Goal: Information Seeking & Learning: Learn about a topic

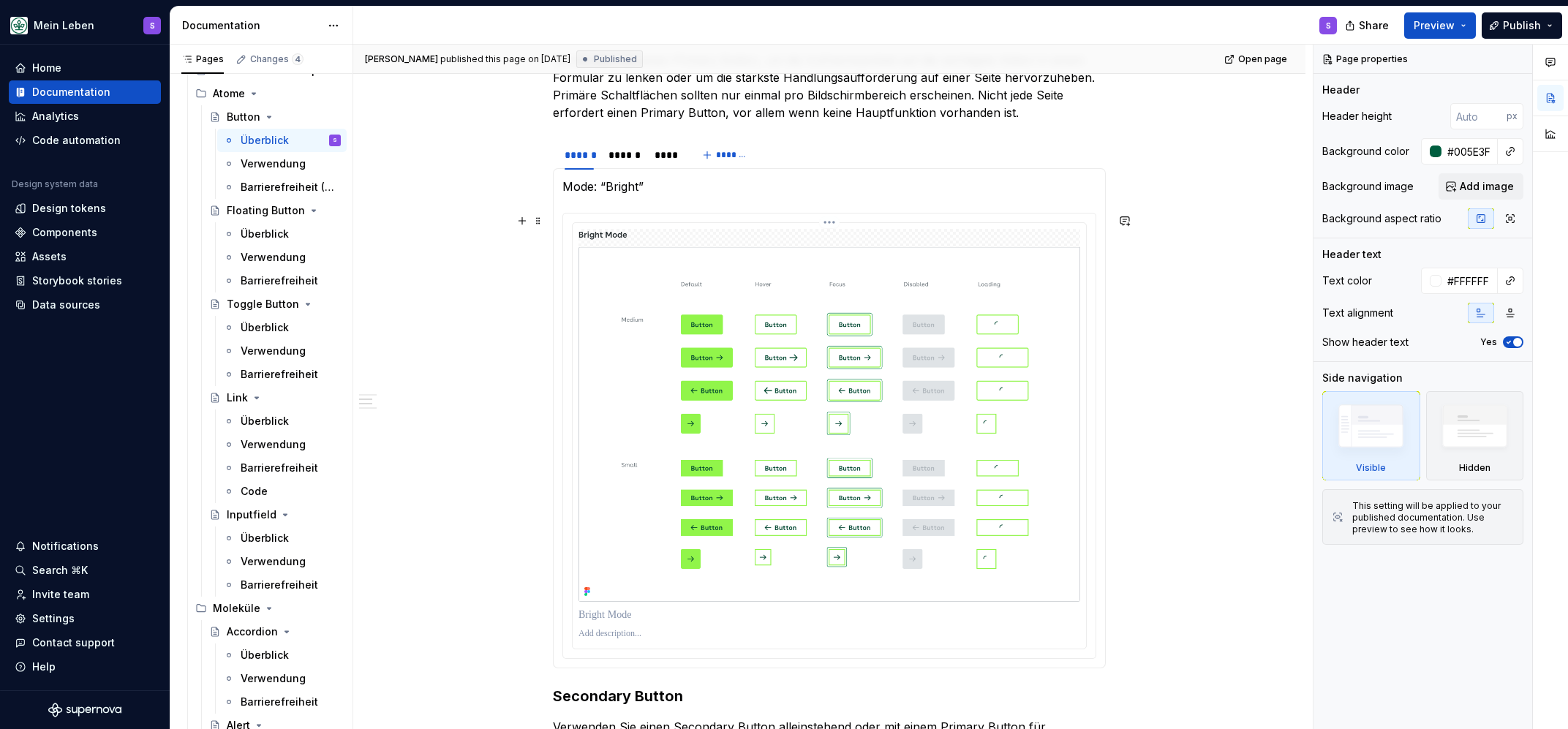
scroll to position [755, 0]
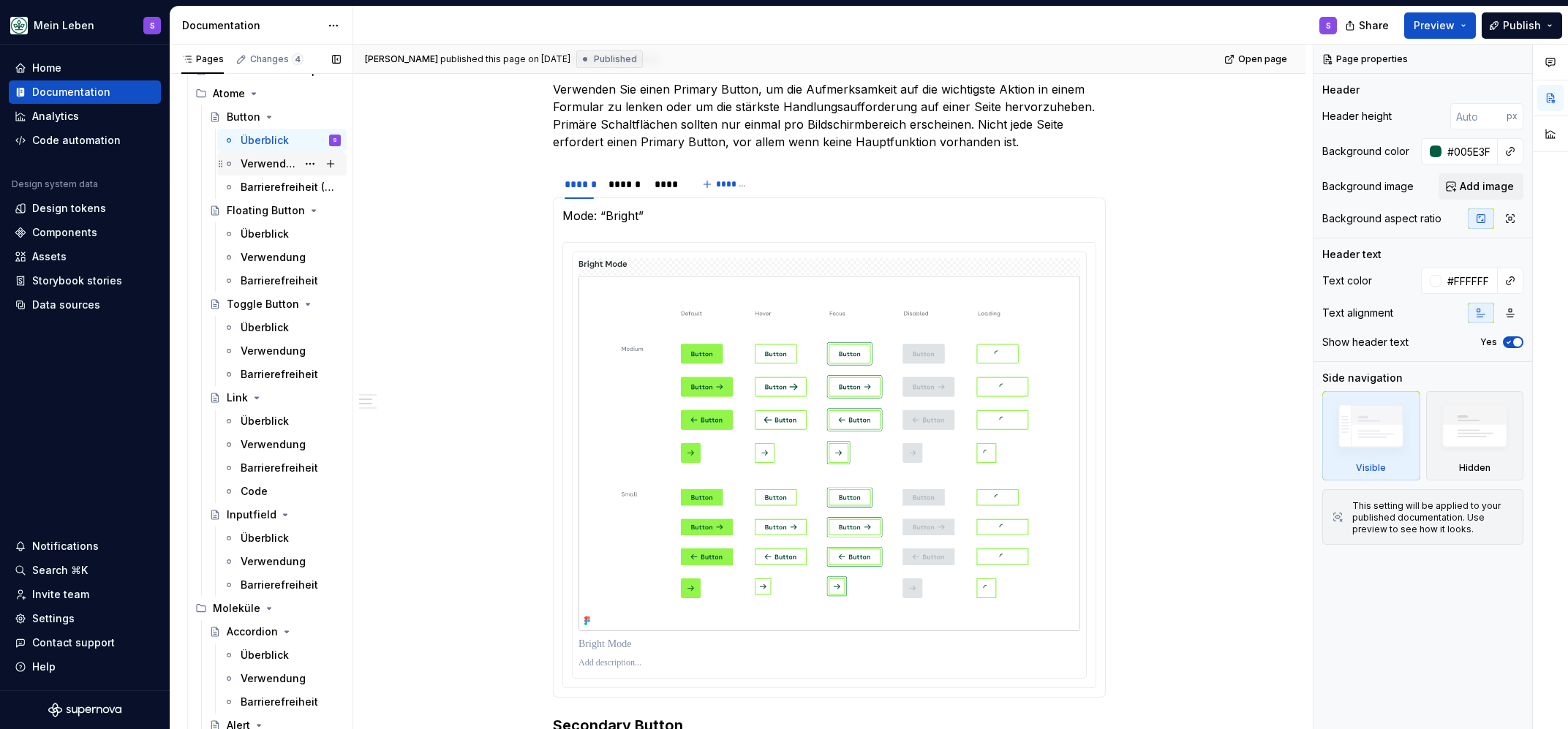
click at [274, 163] on div "Verwendung" at bounding box center [268, 164] width 56 height 15
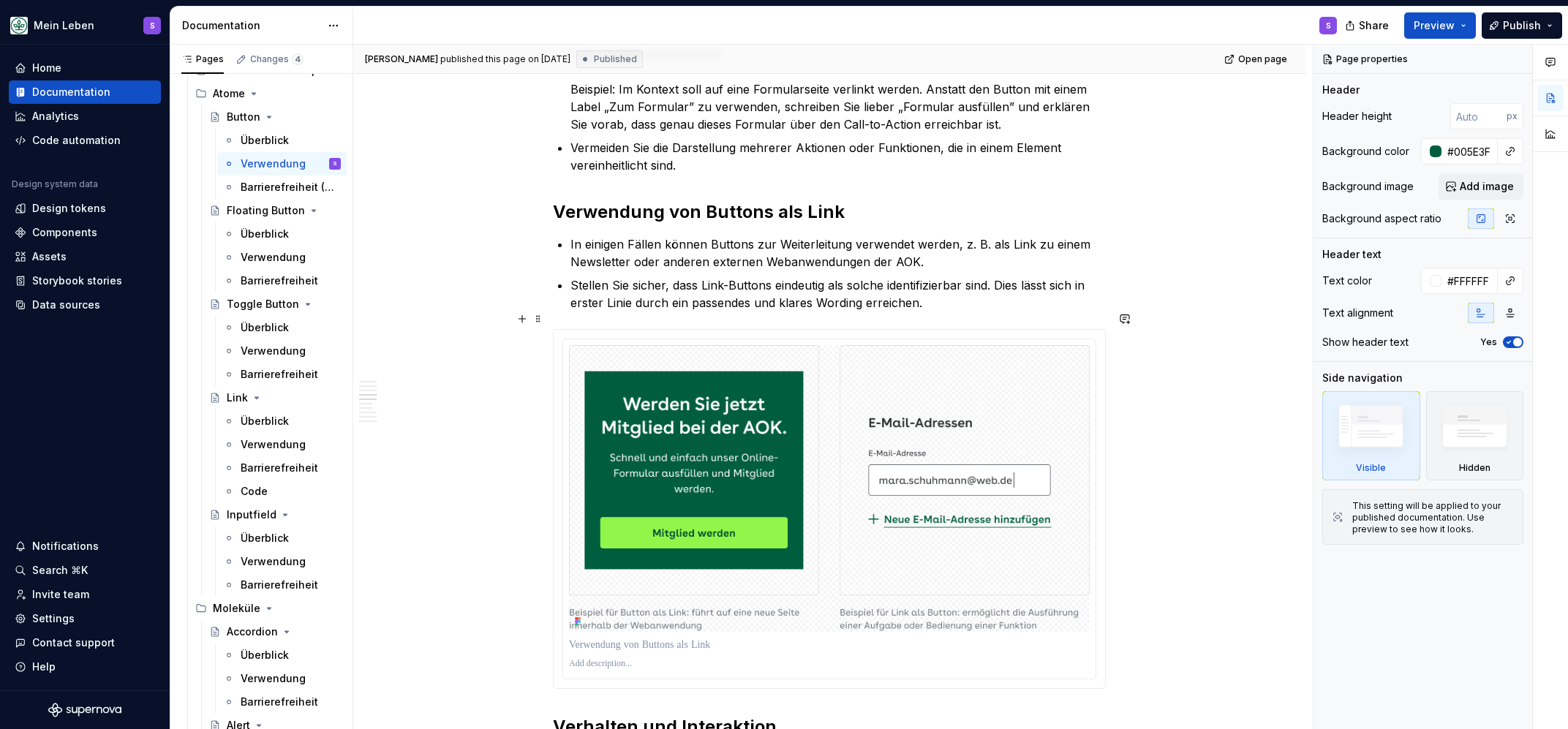
scroll to position [701, 0]
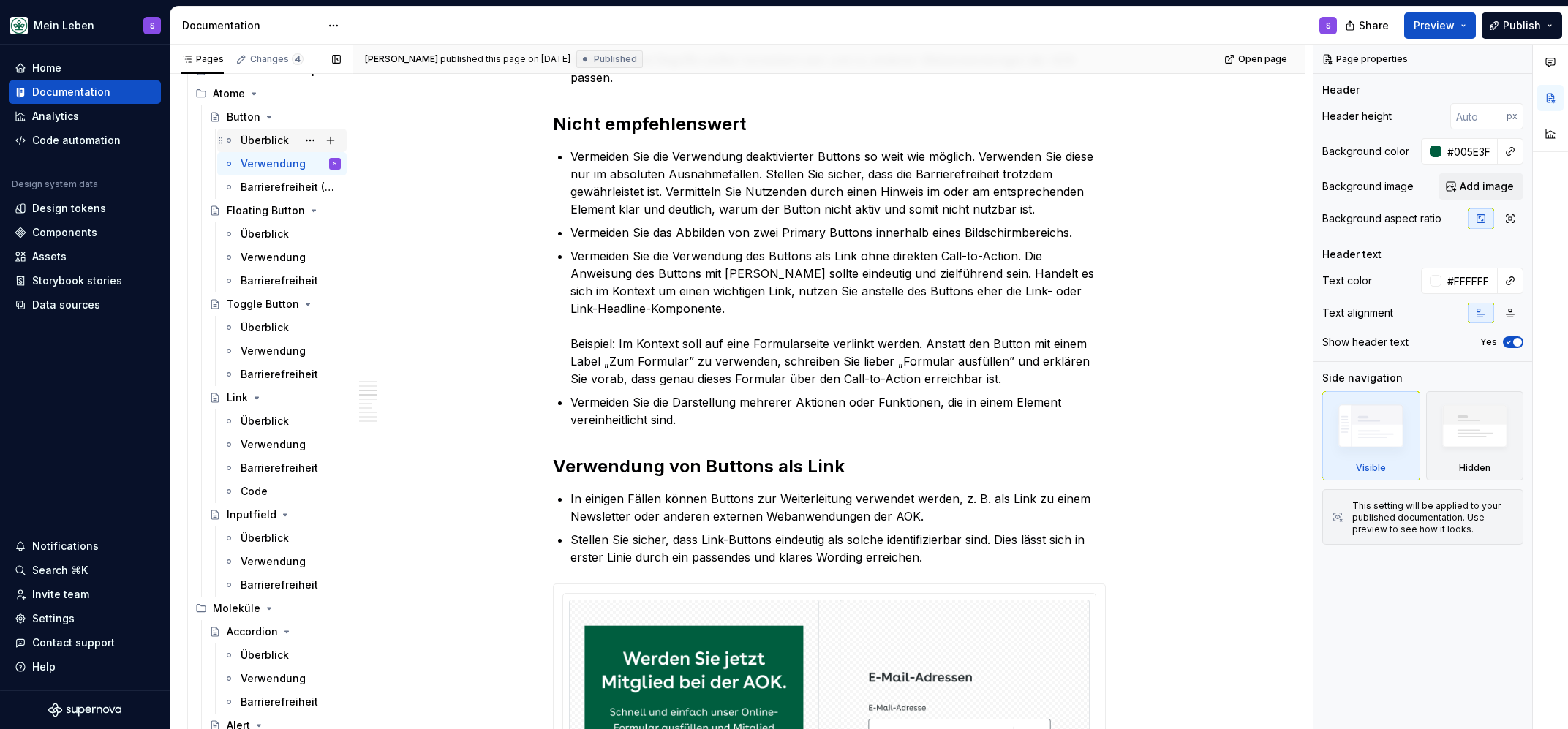
click at [284, 138] on div "Überblick" at bounding box center [264, 141] width 49 height 15
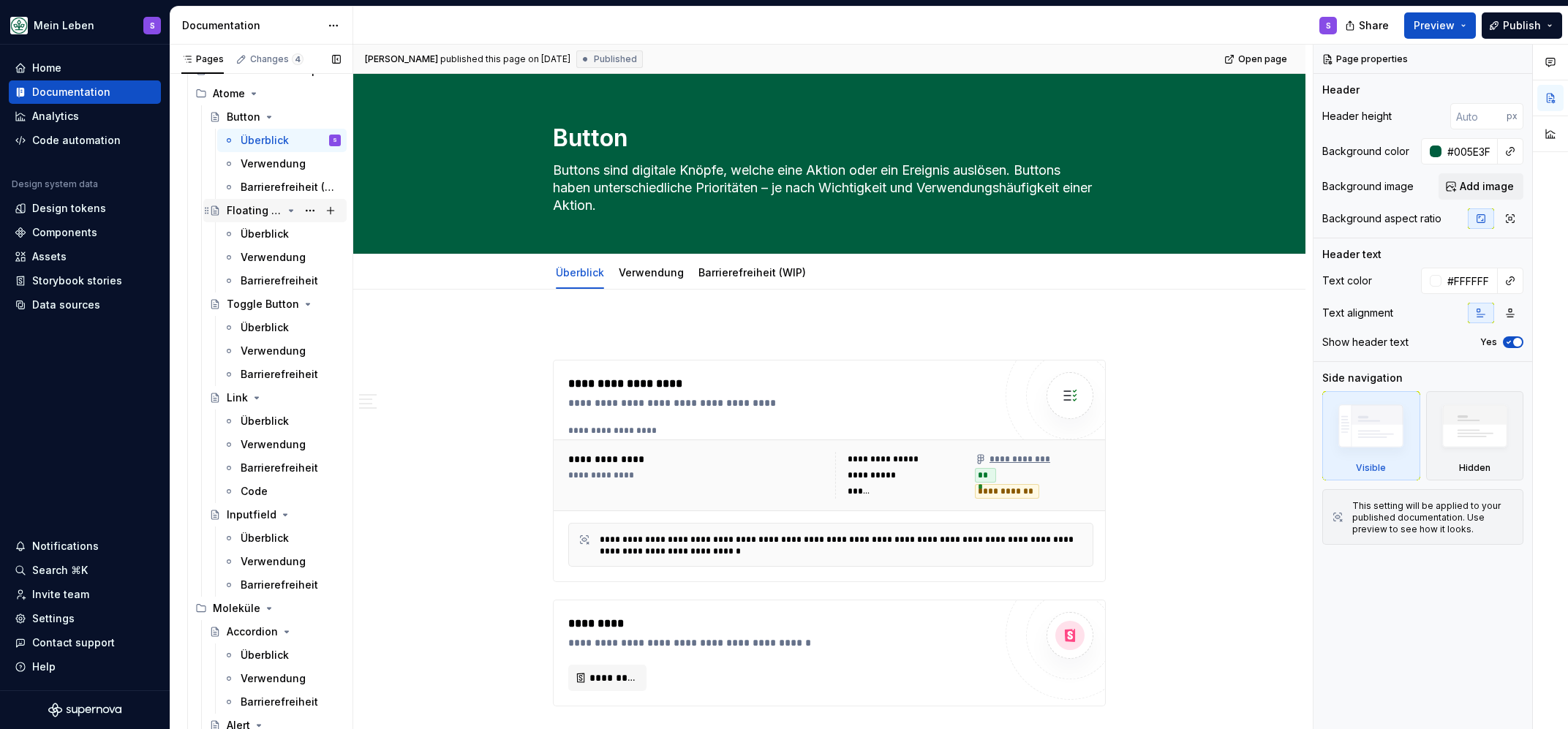
click at [253, 213] on div "Floating Button" at bounding box center [254, 211] width 55 height 15
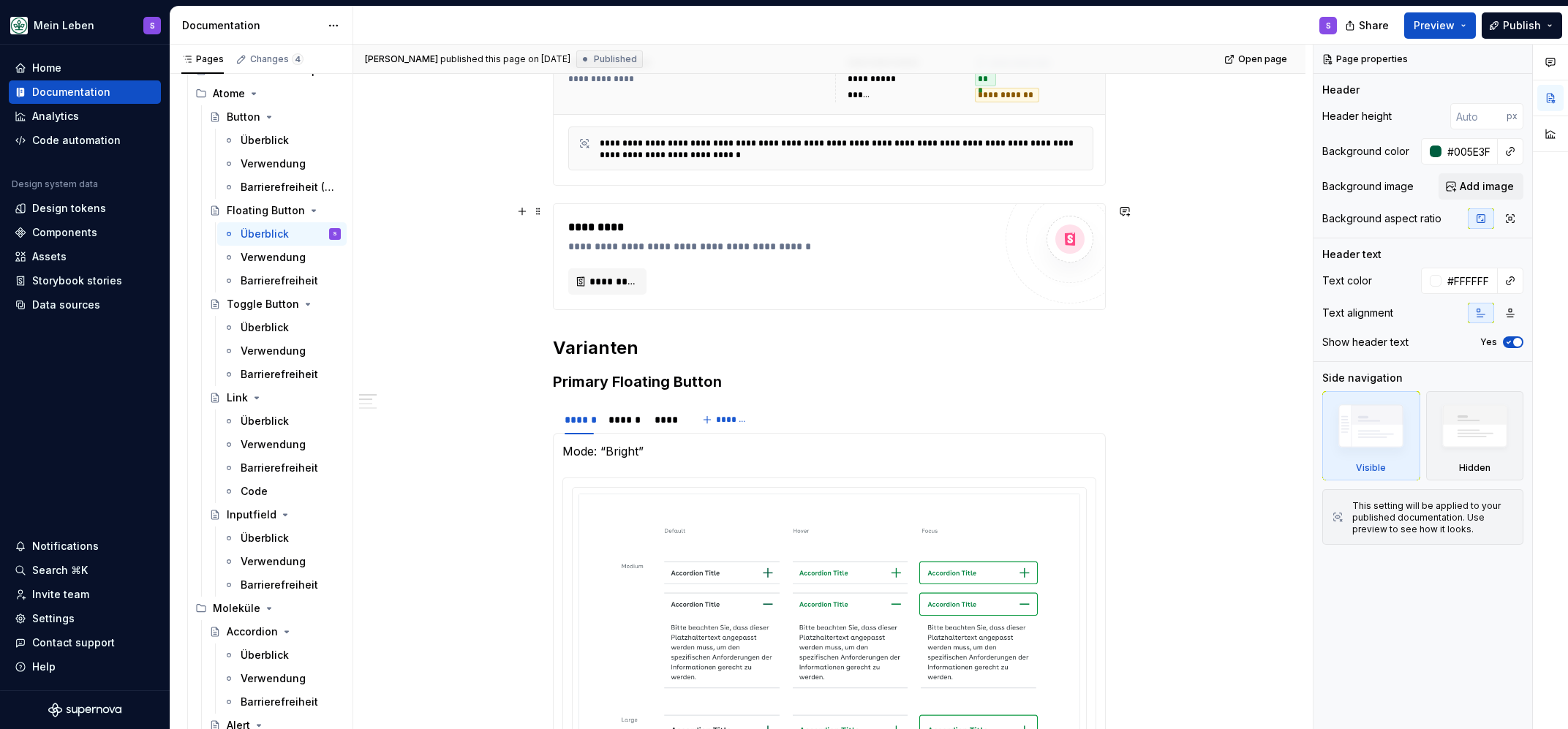
scroll to position [348, 0]
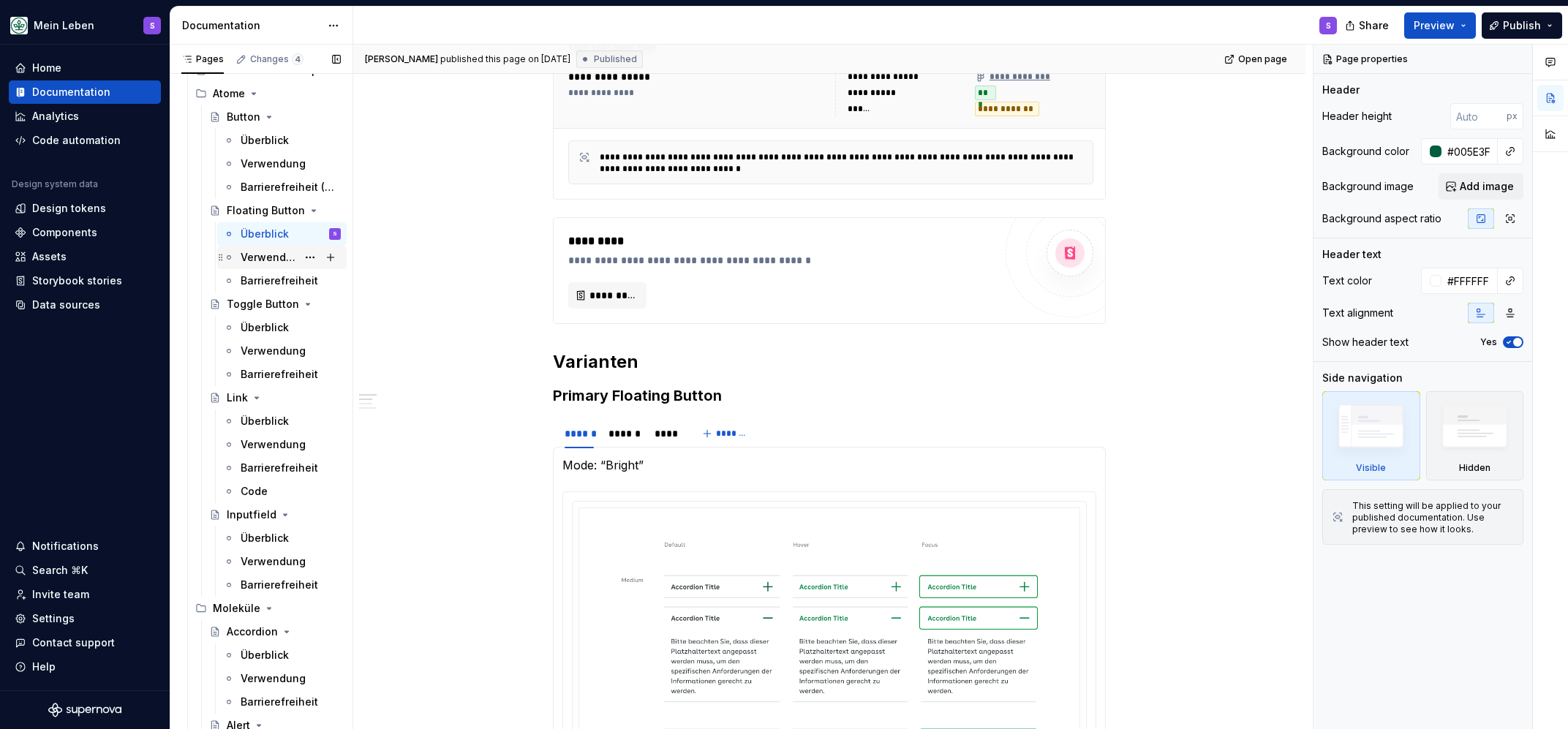
click at [252, 259] on div "Verwendung" at bounding box center [268, 258] width 56 height 15
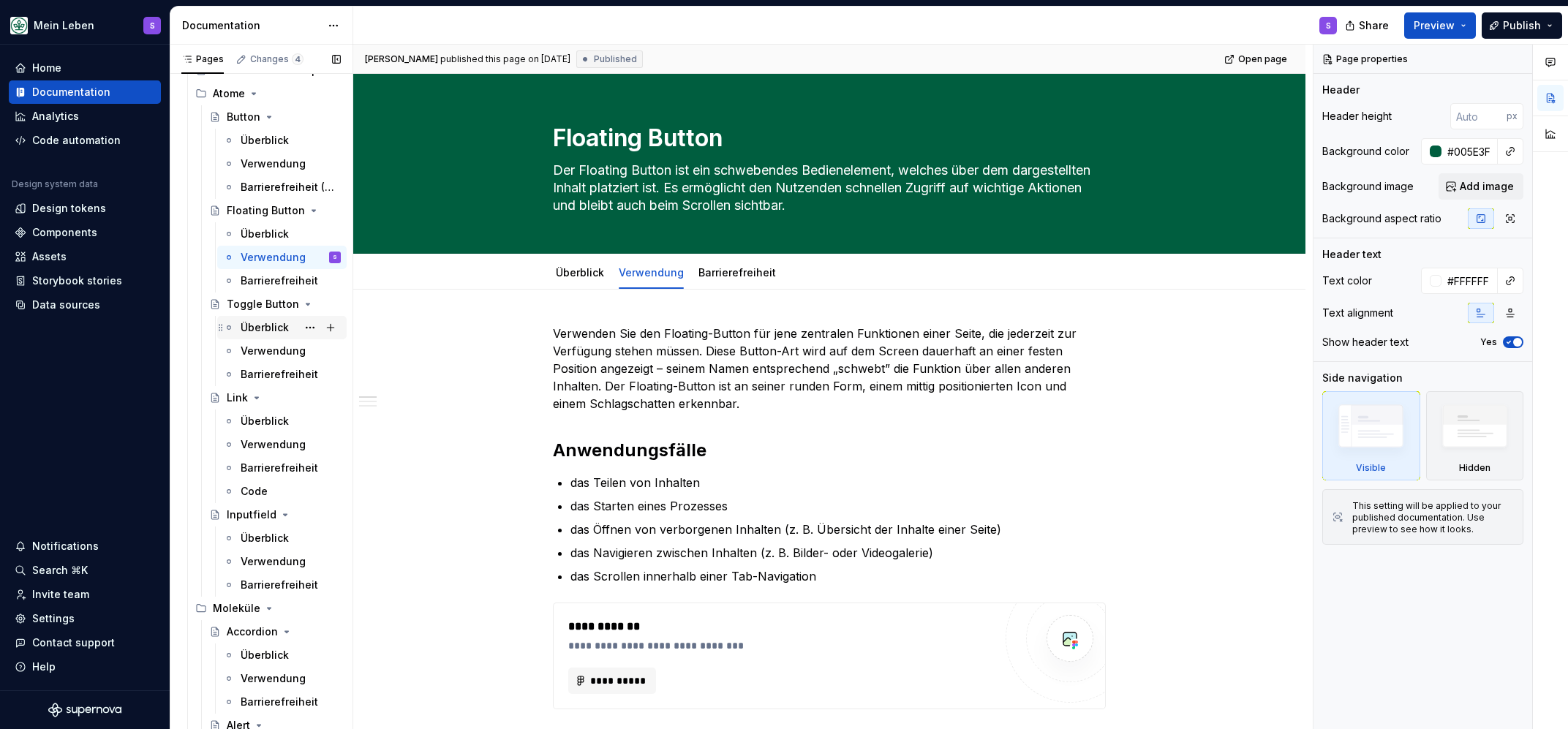
click at [254, 320] on div "Überblick" at bounding box center [264, 328] width 49 height 15
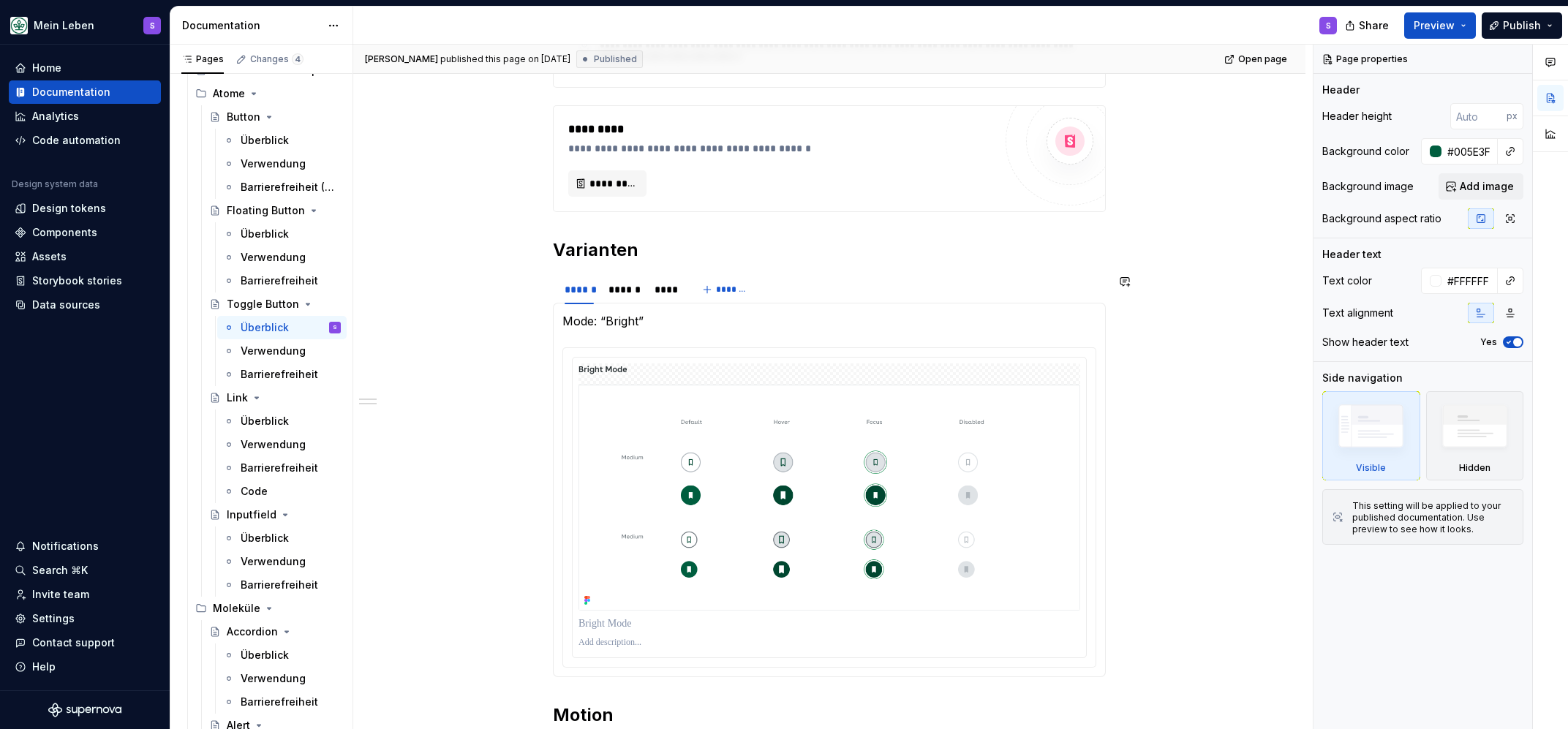
scroll to position [572, 0]
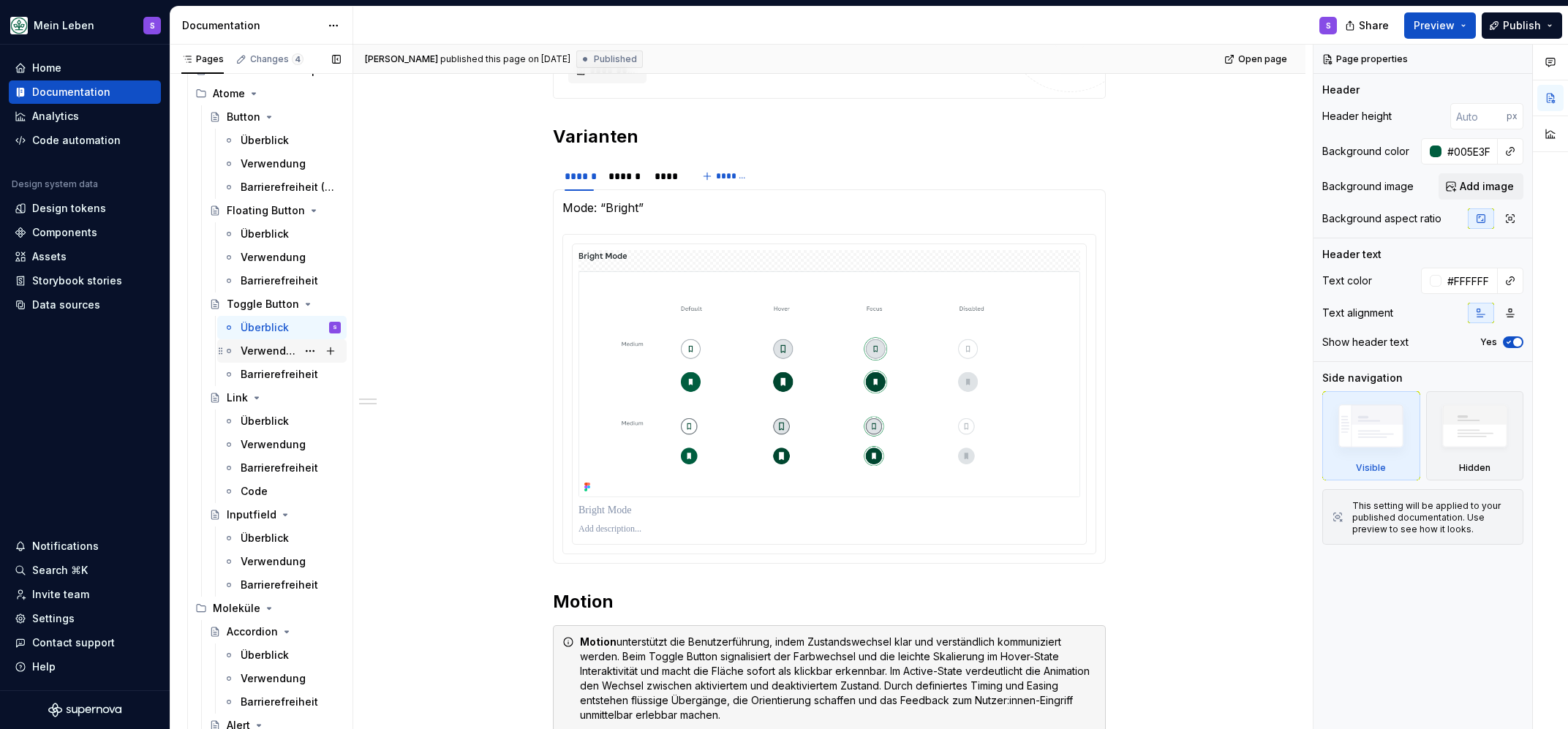
click at [268, 351] on div "Verwendung" at bounding box center [268, 351] width 56 height 15
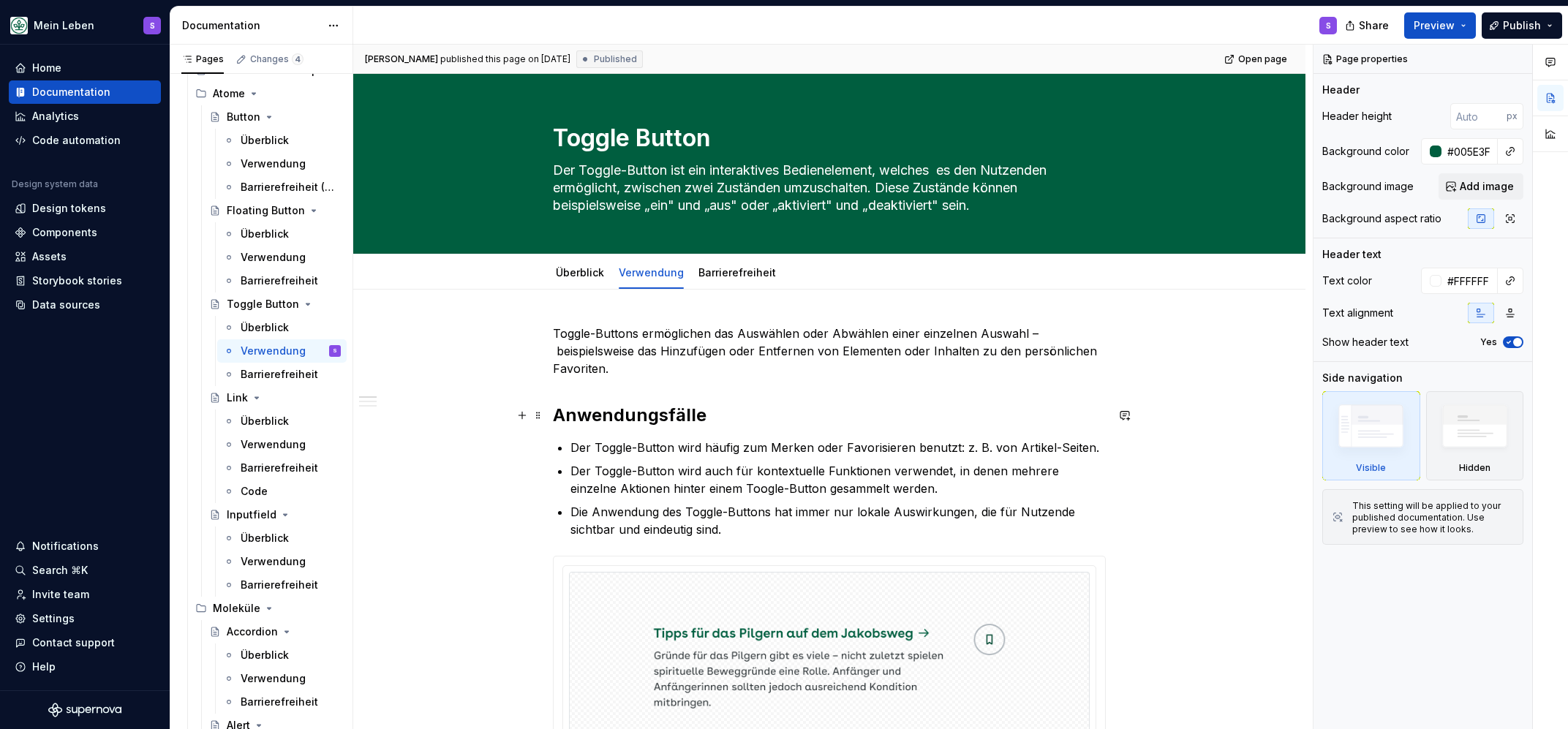
scroll to position [318, 0]
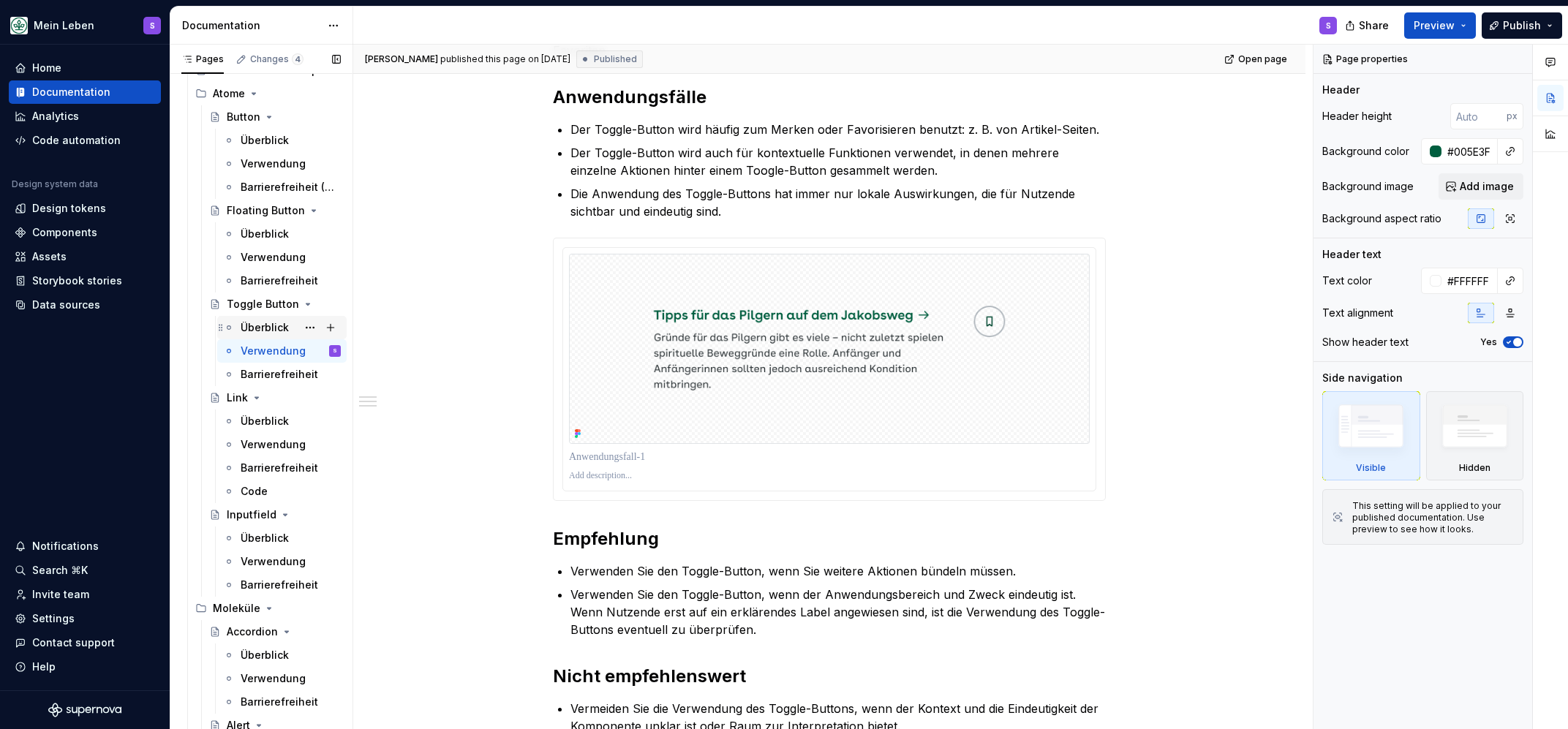
click at [250, 324] on div "Überblick" at bounding box center [264, 328] width 49 height 15
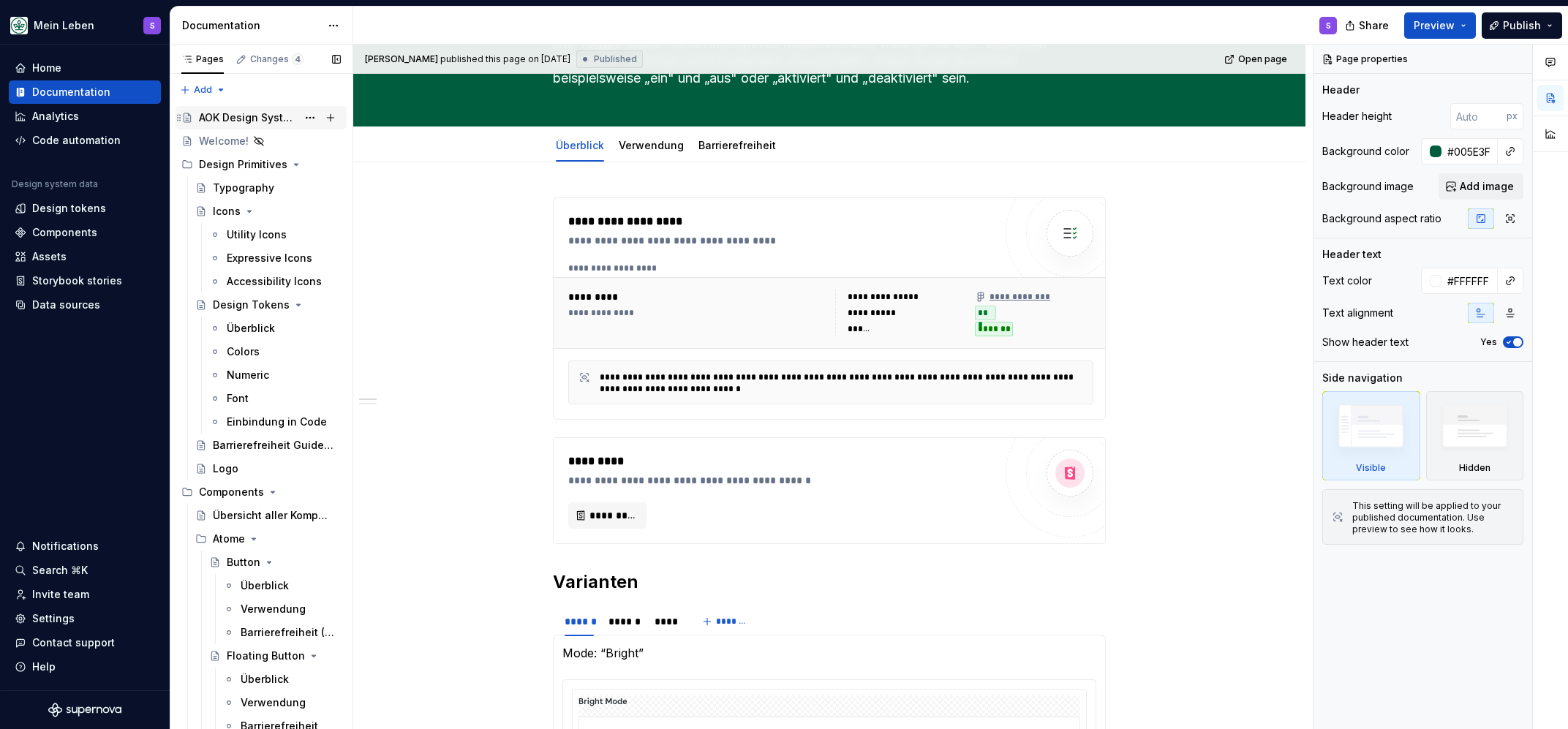
click at [260, 114] on div "AOK Design System in Arbeit" at bounding box center [248, 118] width 98 height 15
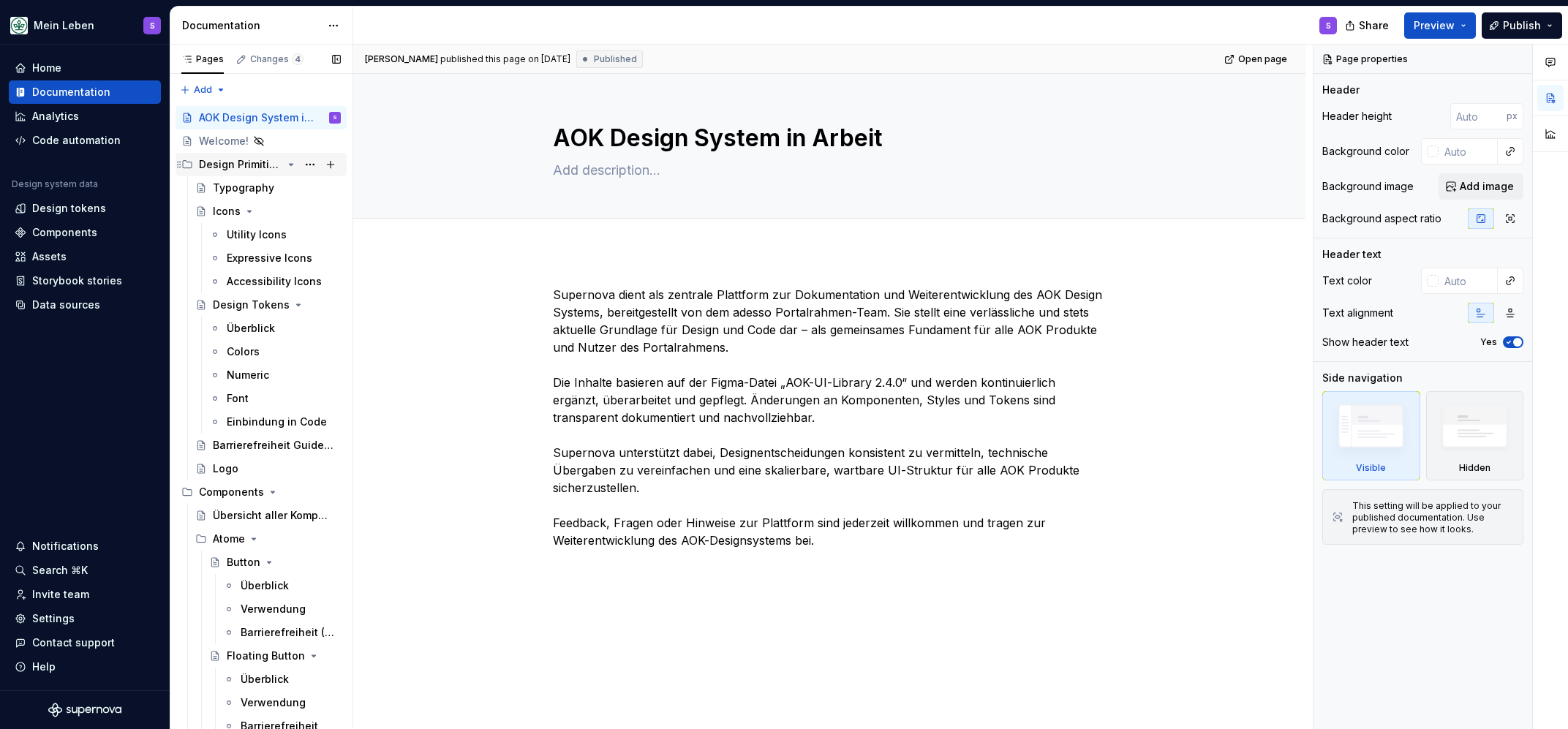
click at [287, 161] on icon "Page tree" at bounding box center [291, 165] width 12 height 12
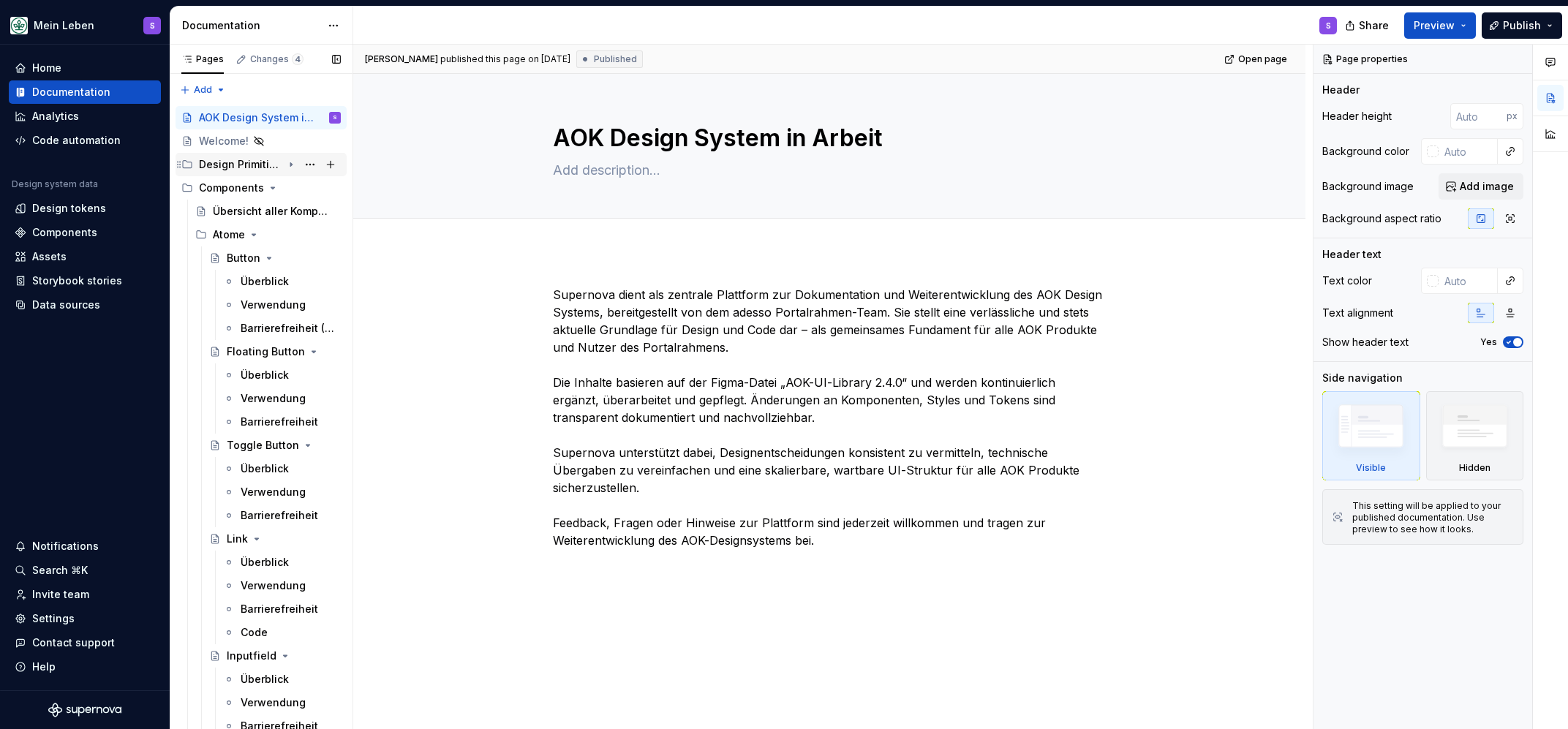
click at [287, 160] on icon "Page tree" at bounding box center [291, 165] width 12 height 12
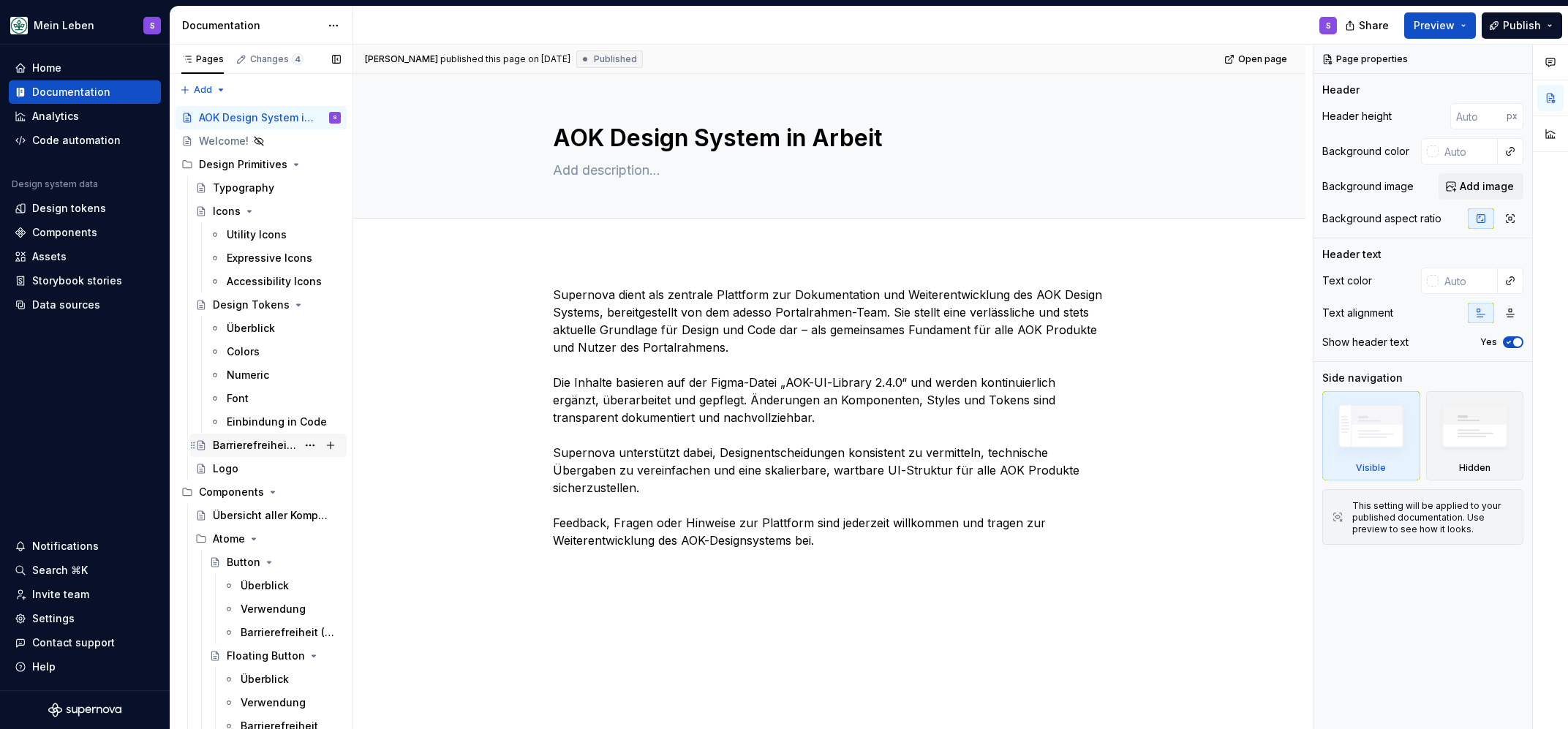
click at [289, 448] on div "Barrierefreiheit Guidelines" at bounding box center [254, 446] width 84 height 15
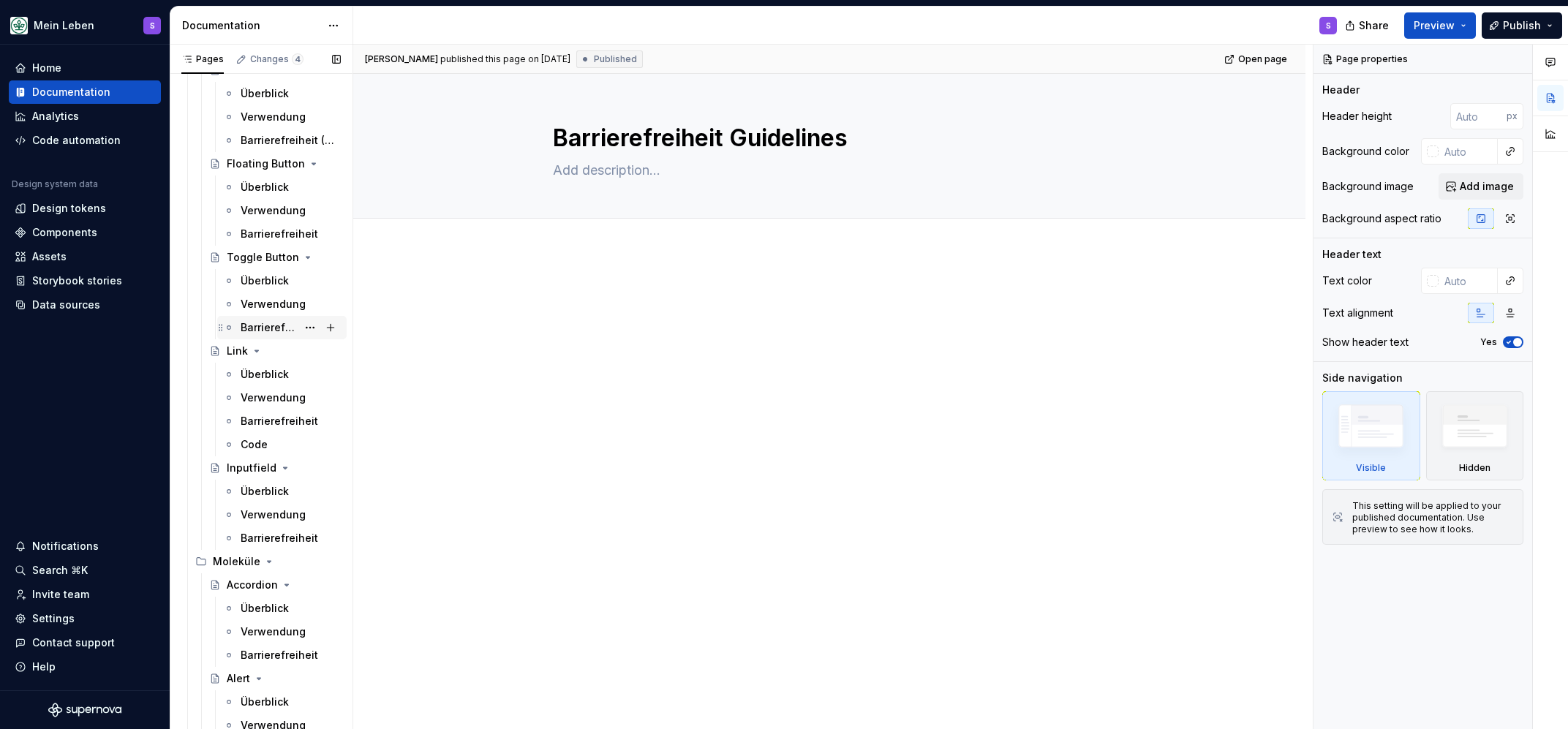
scroll to position [509, 0]
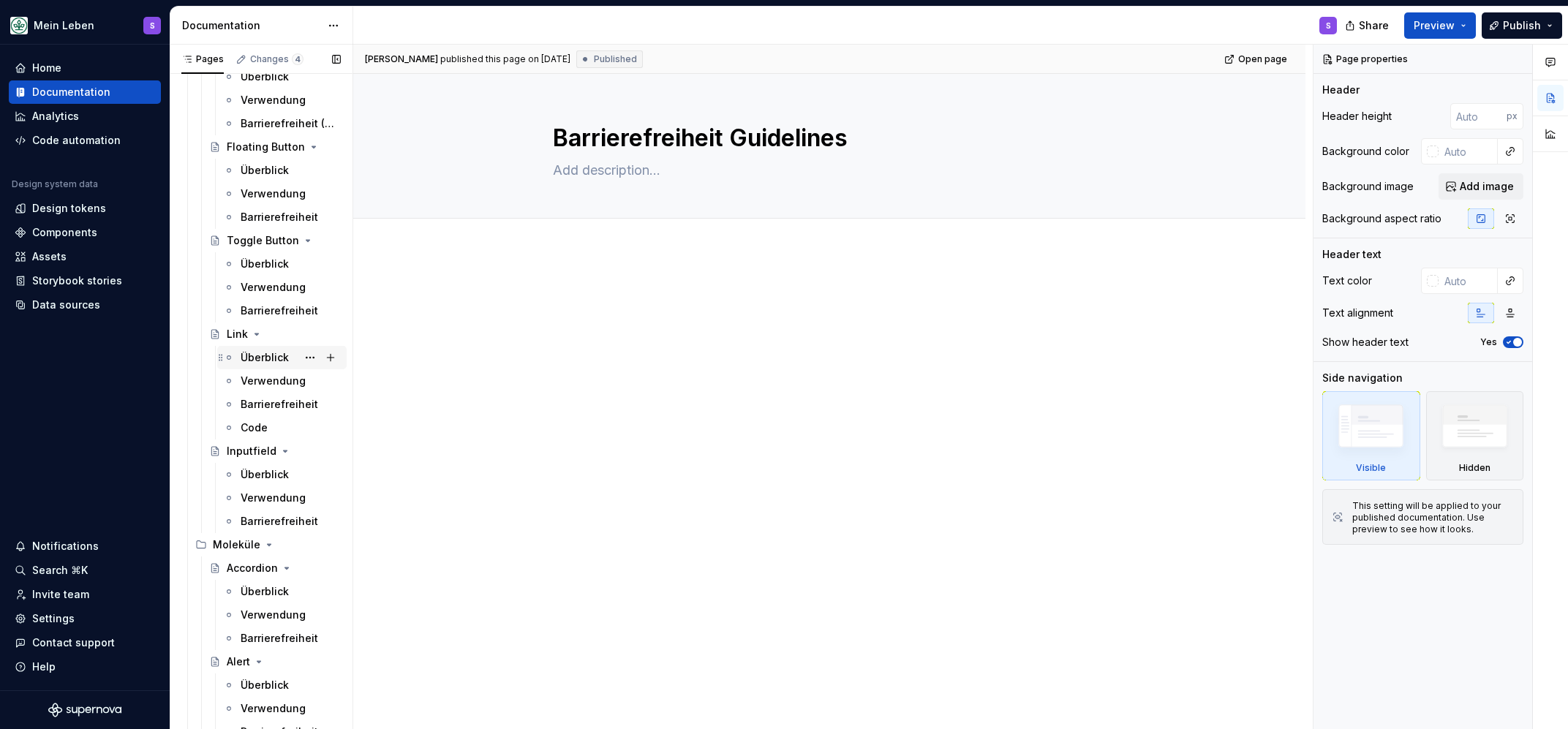
click at [264, 353] on div "Überblick" at bounding box center [264, 357] width 49 height 15
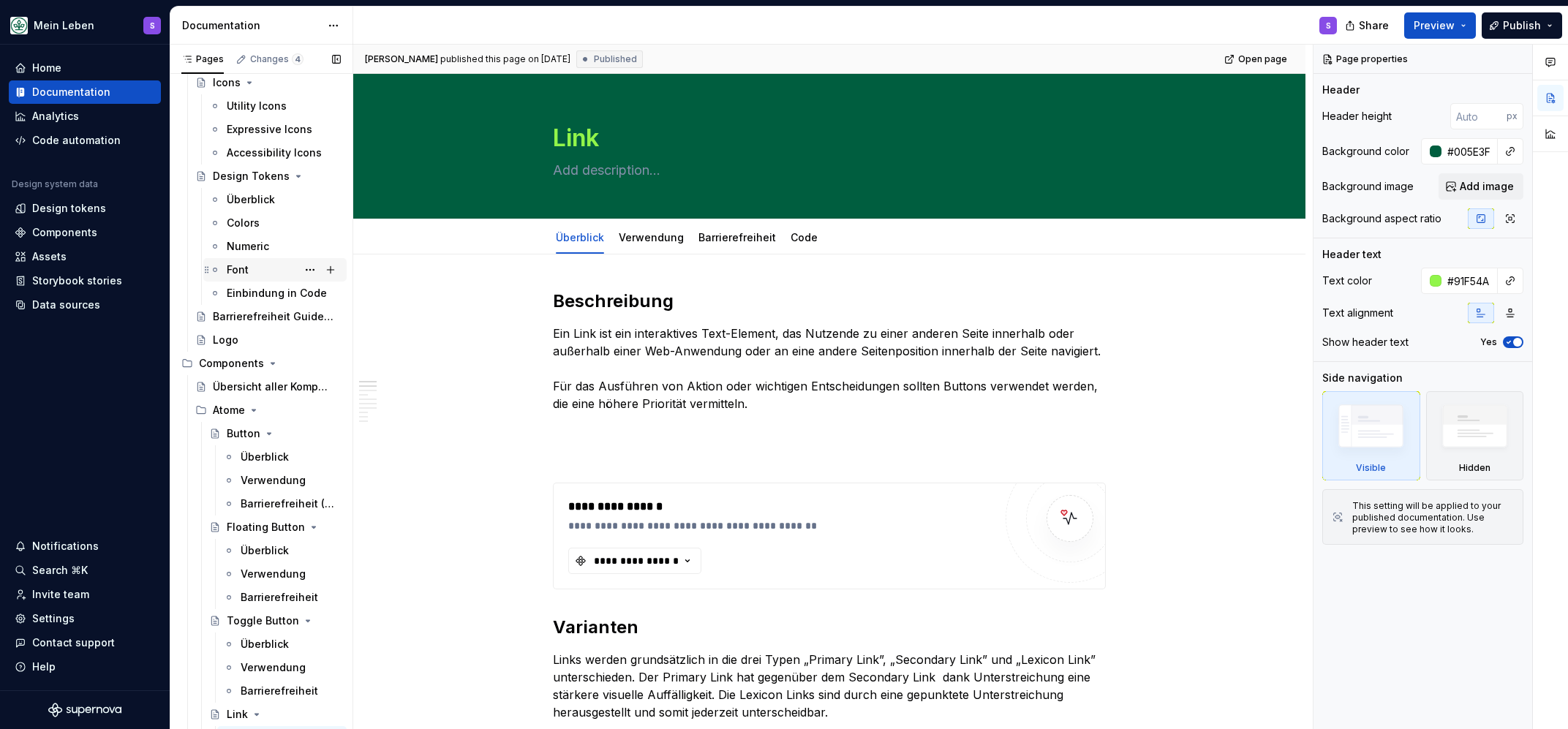
scroll to position [63, 0]
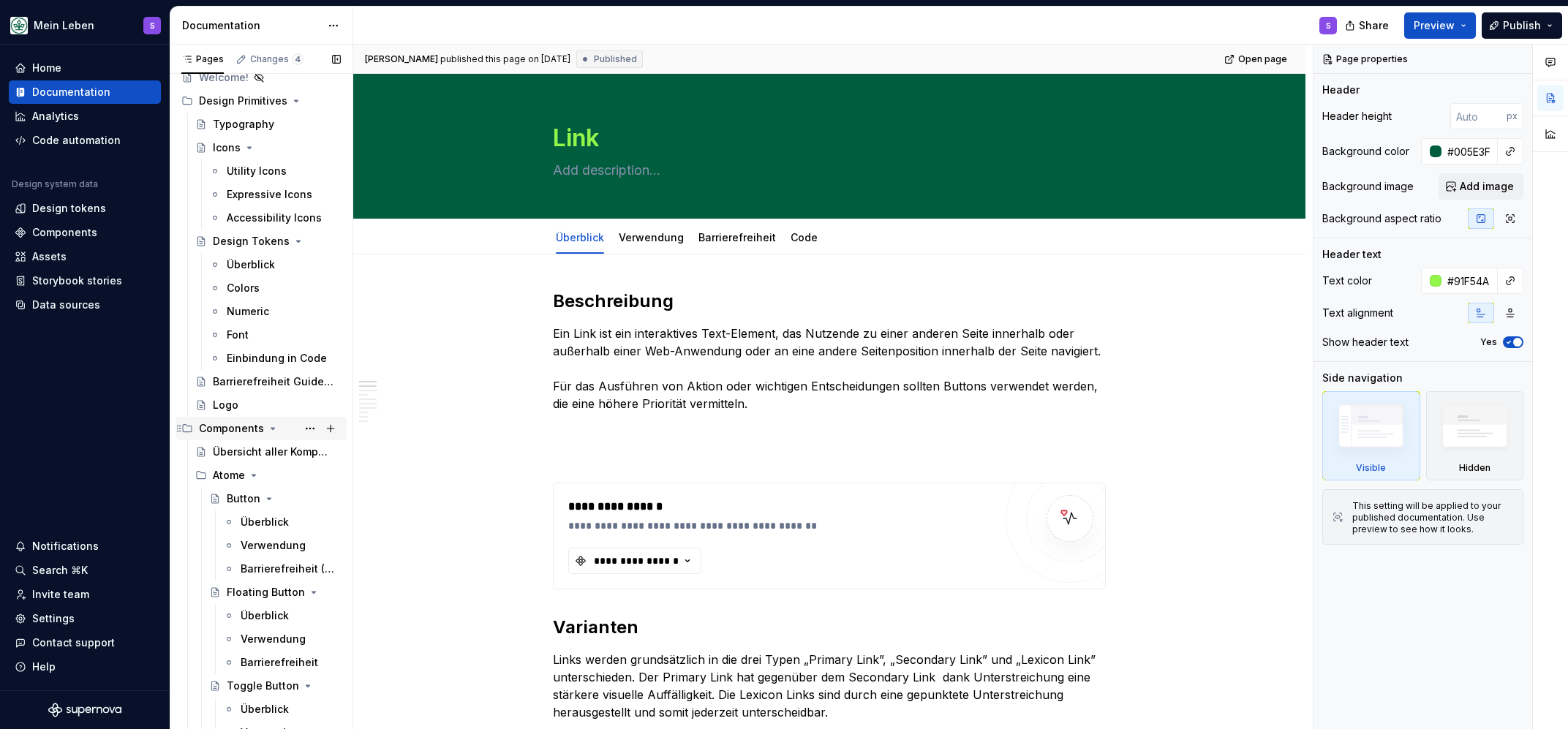
click at [231, 424] on div "Components" at bounding box center [231, 428] width 65 height 15
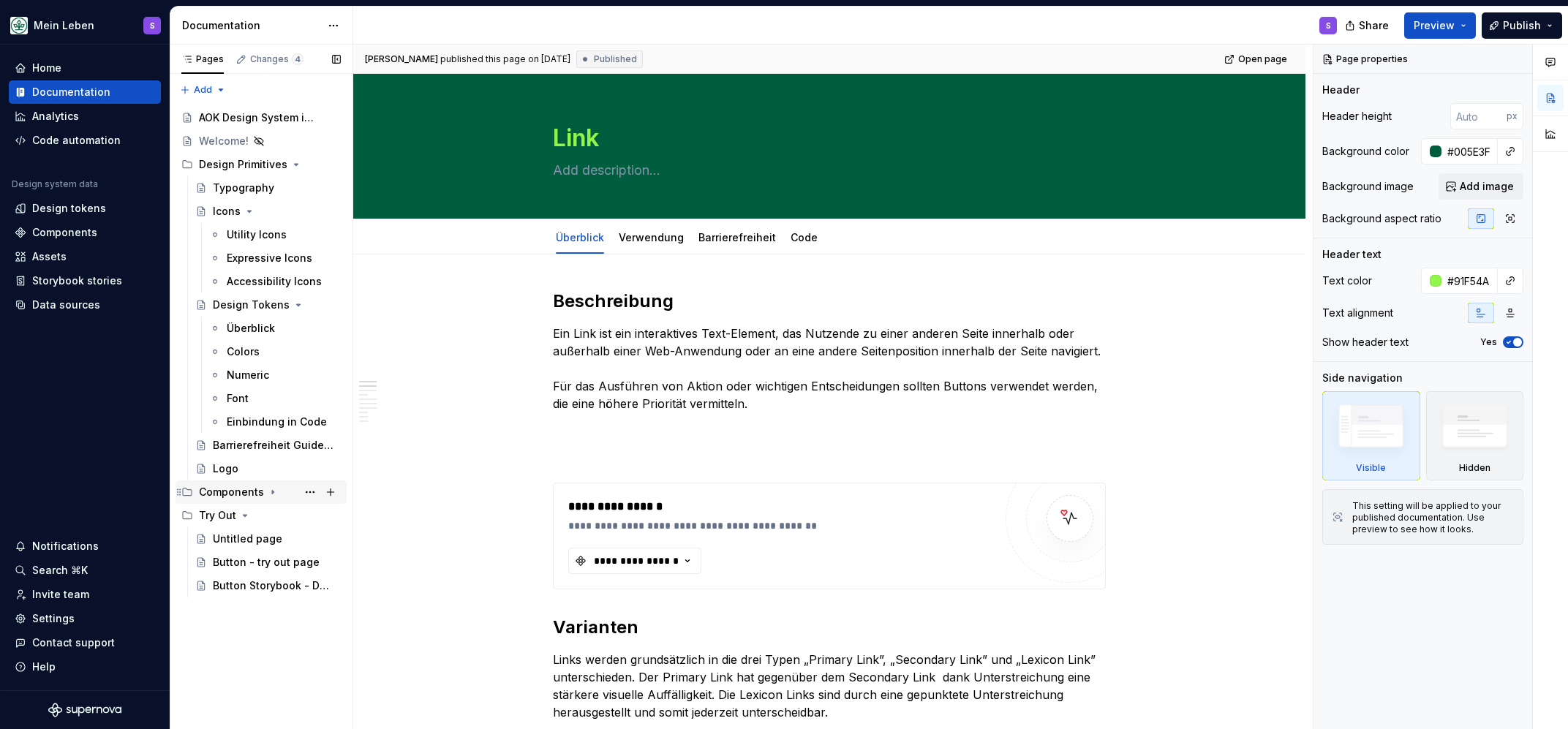
click at [268, 489] on icon "Page tree" at bounding box center [273, 493] width 12 height 12
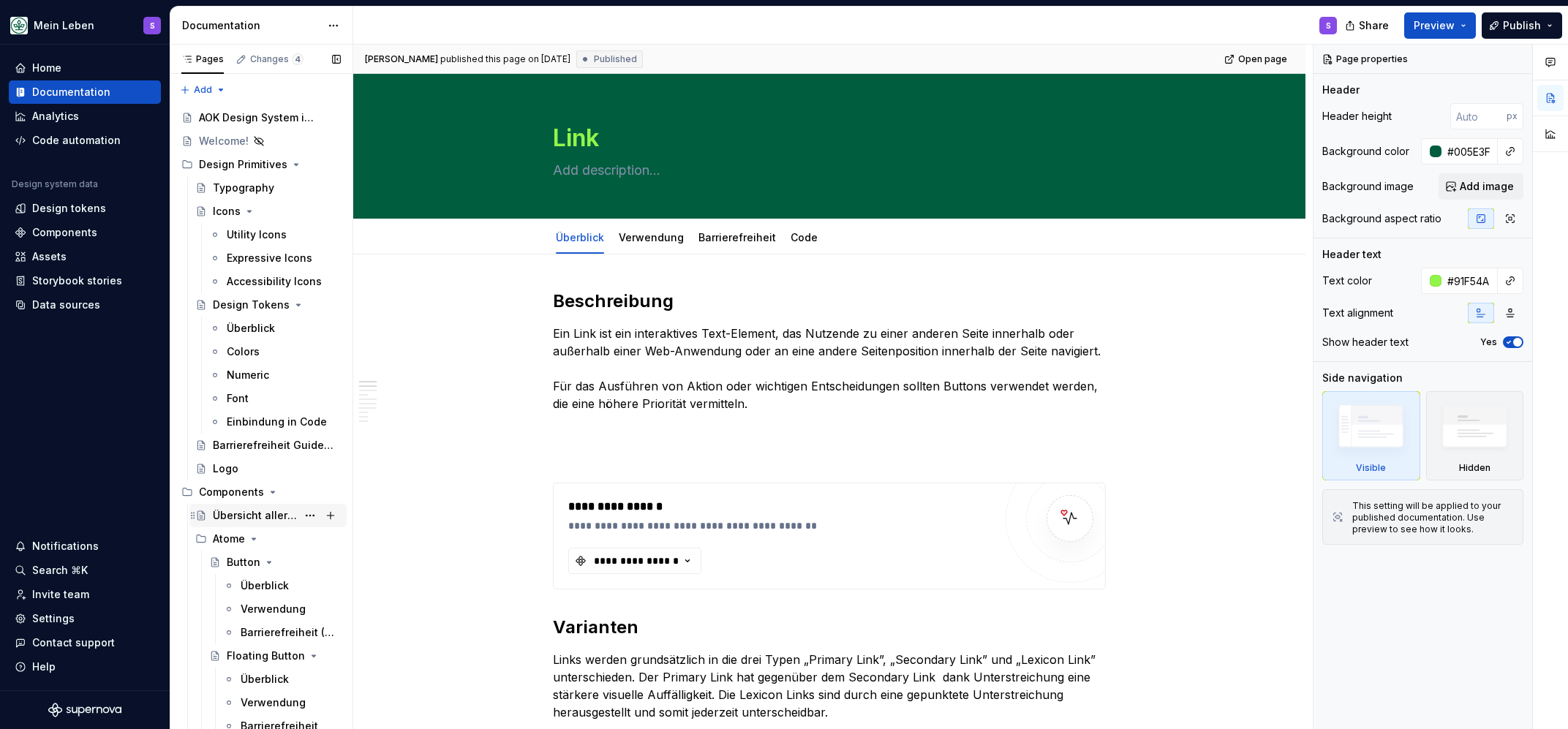
click at [261, 512] on div "Übersicht aller Komponenten" at bounding box center [254, 516] width 84 height 15
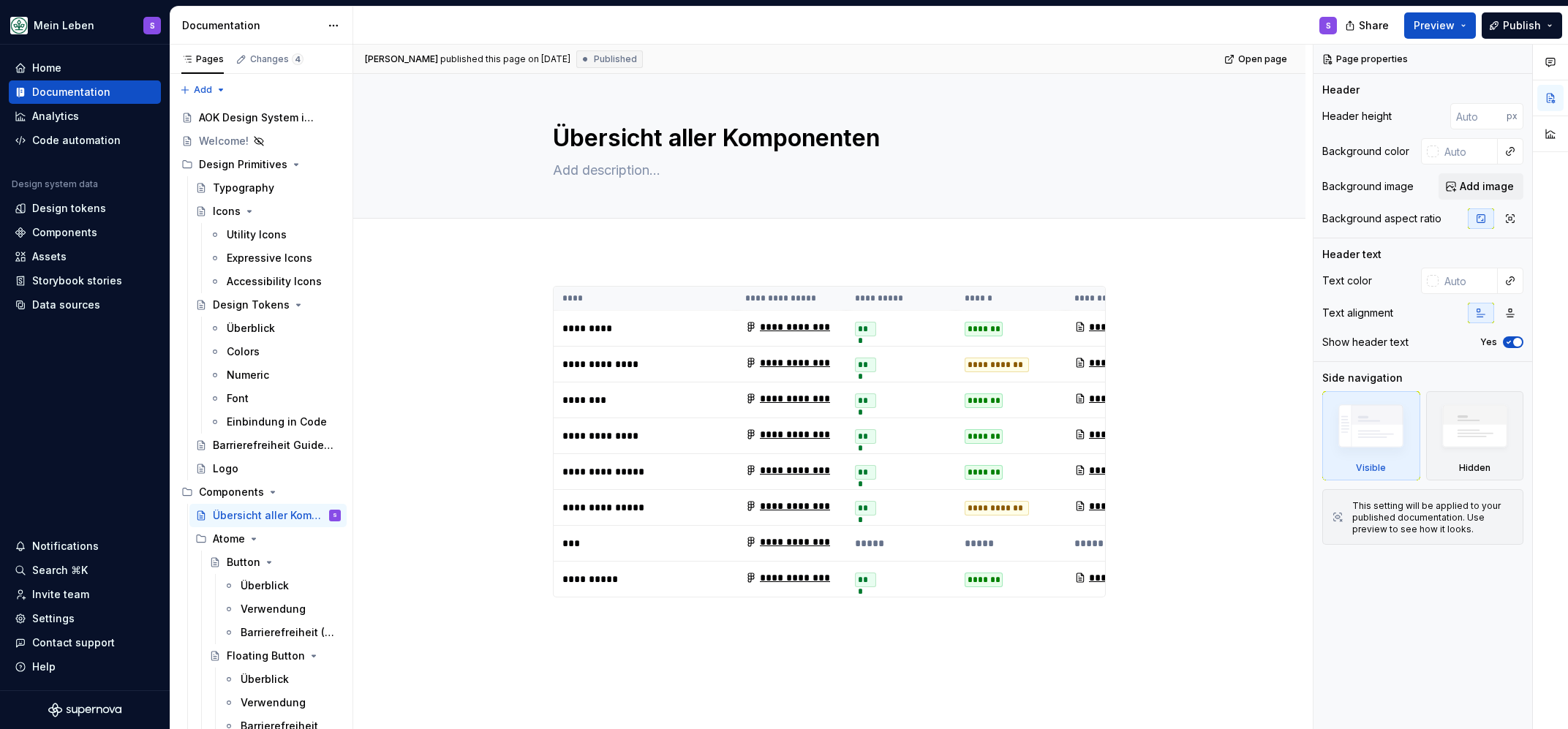
type textarea "*"
